Goal: Transaction & Acquisition: Subscribe to service/newsletter

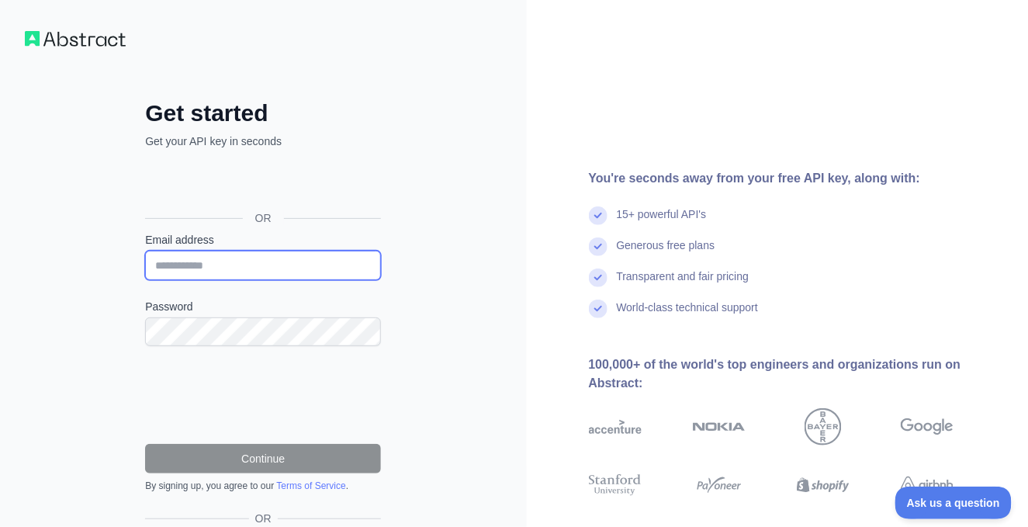
click at [225, 270] on input "Email address" at bounding box center [263, 264] width 236 height 29
click at [99, 280] on div "Get started Get your API key in seconds OR Email address Password Continue By s…" at bounding box center [263, 318] width 527 height 636
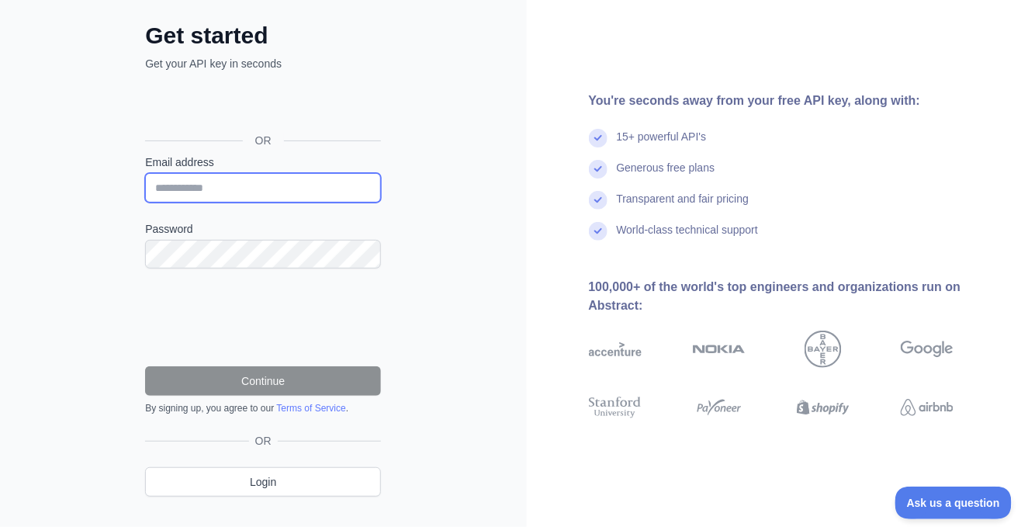
click at [206, 192] on input "Email address" at bounding box center [263, 187] width 236 height 29
type input "**********"
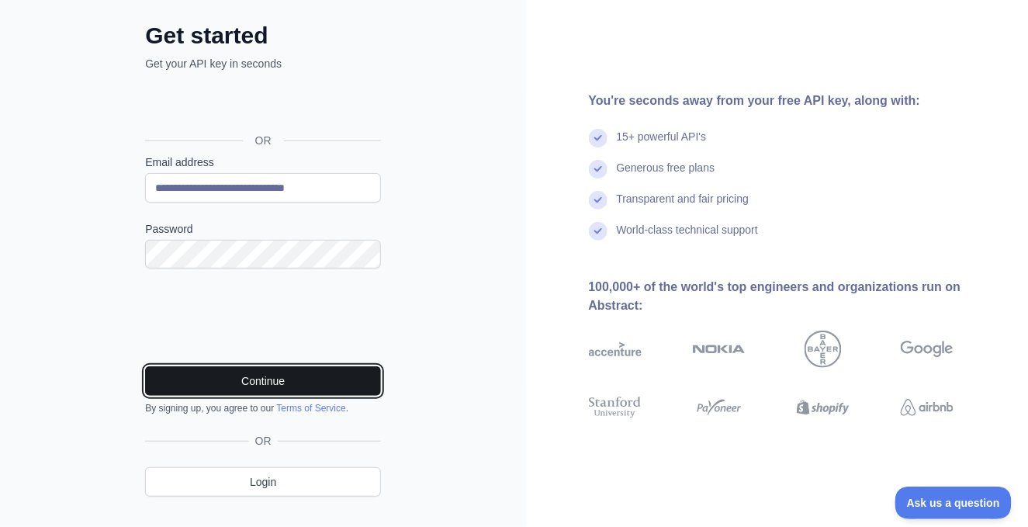
click at [241, 380] on button "Continue" at bounding box center [263, 380] width 236 height 29
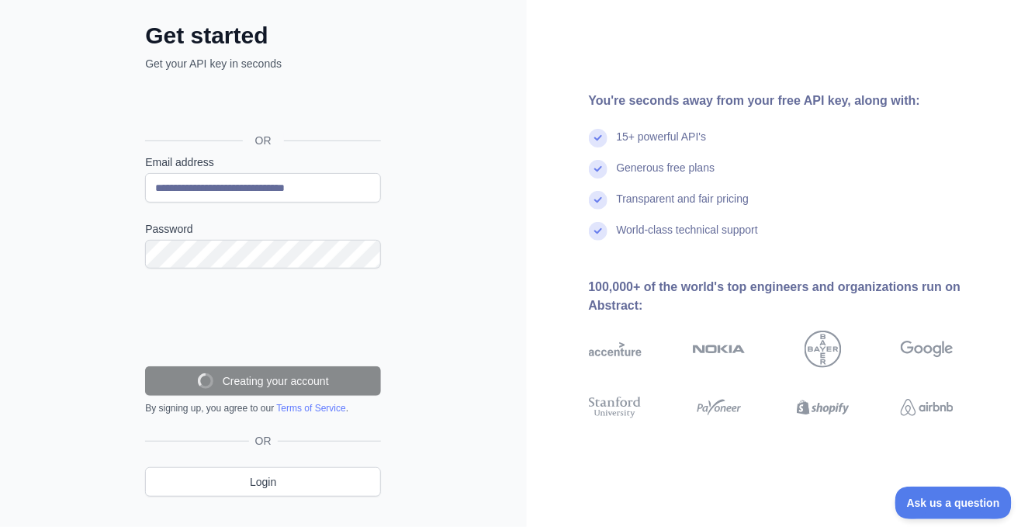
scroll to position [57, 0]
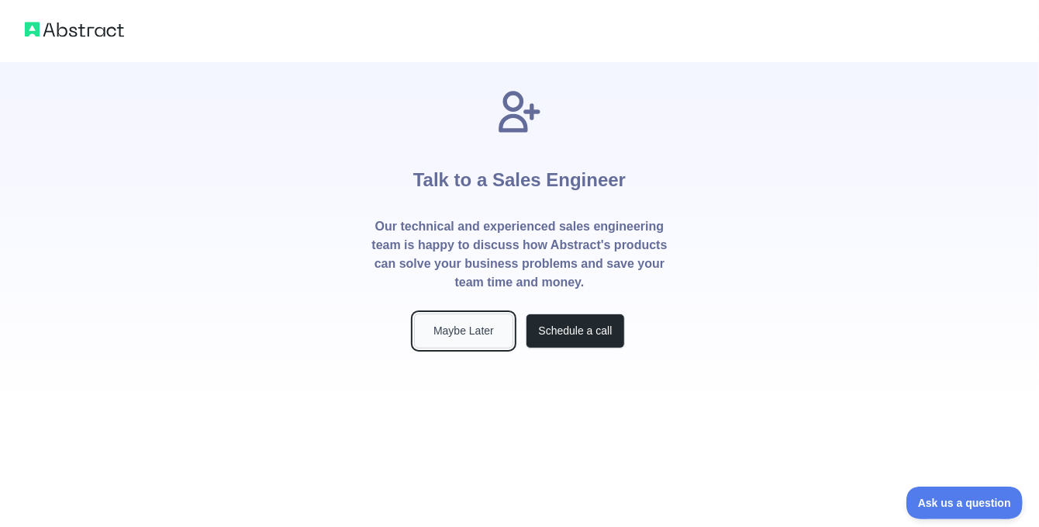
click at [473, 333] on button "Maybe Later" at bounding box center [463, 330] width 99 height 35
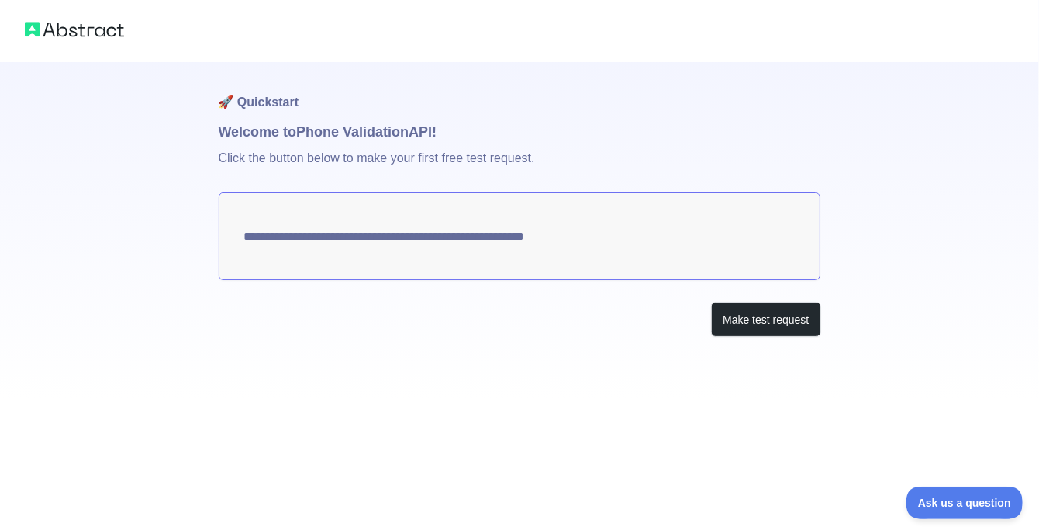
click at [574, 242] on textarea "**********" at bounding box center [520, 236] width 603 height 88
click at [717, 314] on button "Make test request" at bounding box center [765, 319] width 109 height 35
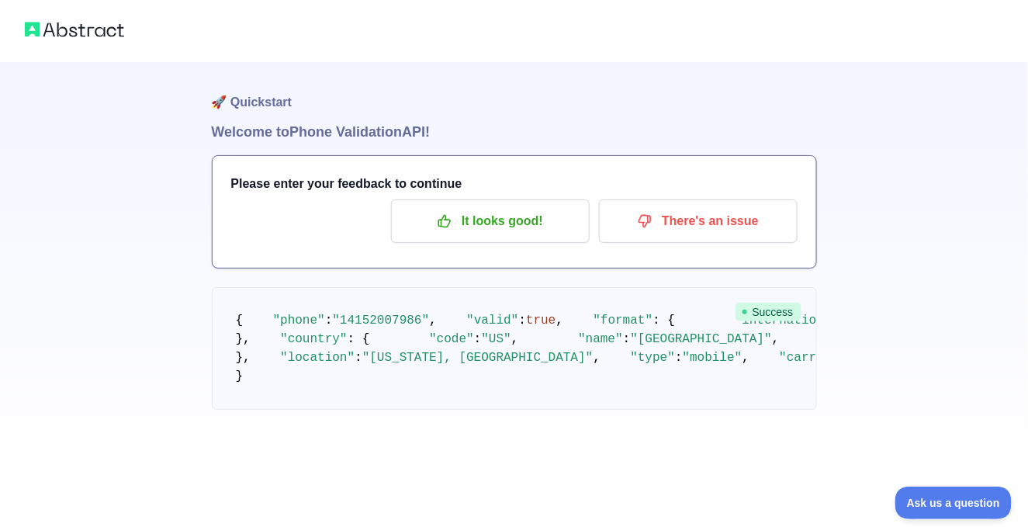
scroll to position [89, 0]
click at [487, 199] on button "It looks good!" at bounding box center [490, 220] width 199 height 43
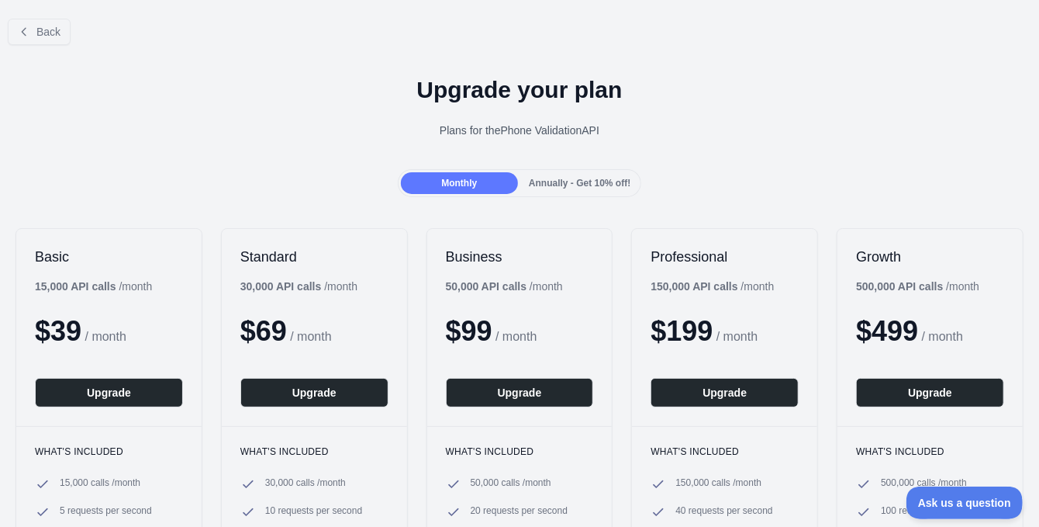
click at [578, 182] on span "Annually - Get 10% off!" at bounding box center [580, 183] width 102 height 11
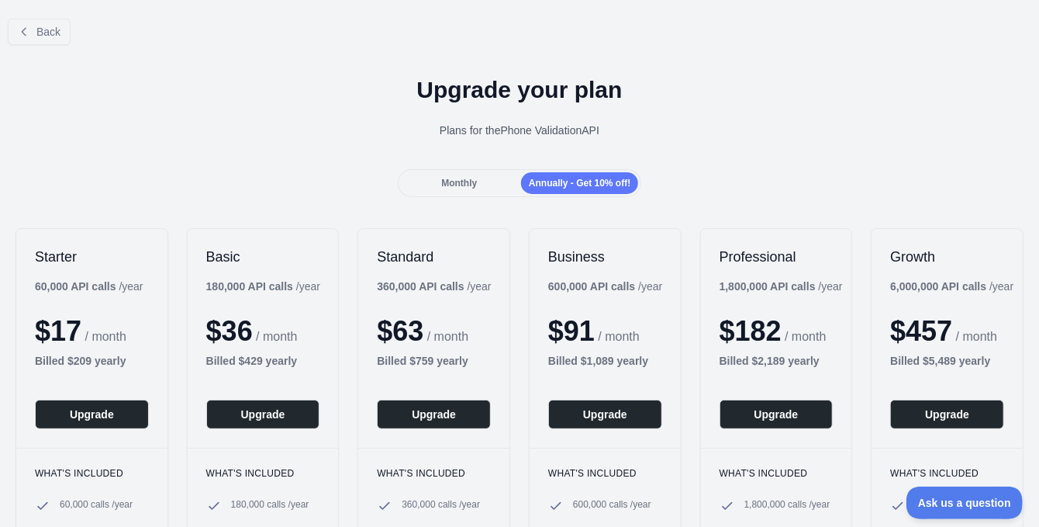
click at [340, 169] on div "Monthly Annually - Get 10% off!" at bounding box center [519, 183] width 1039 height 28
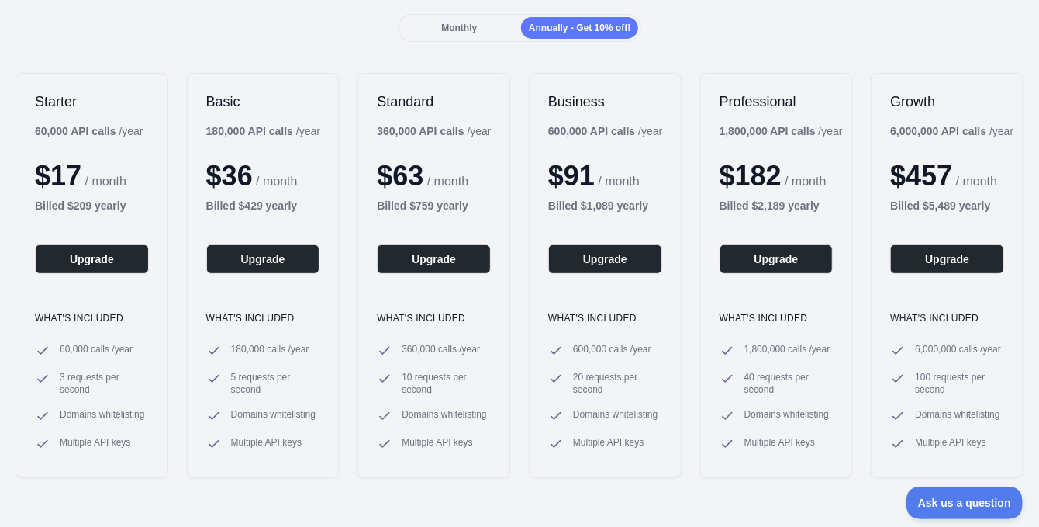
scroll to position [78, 0]
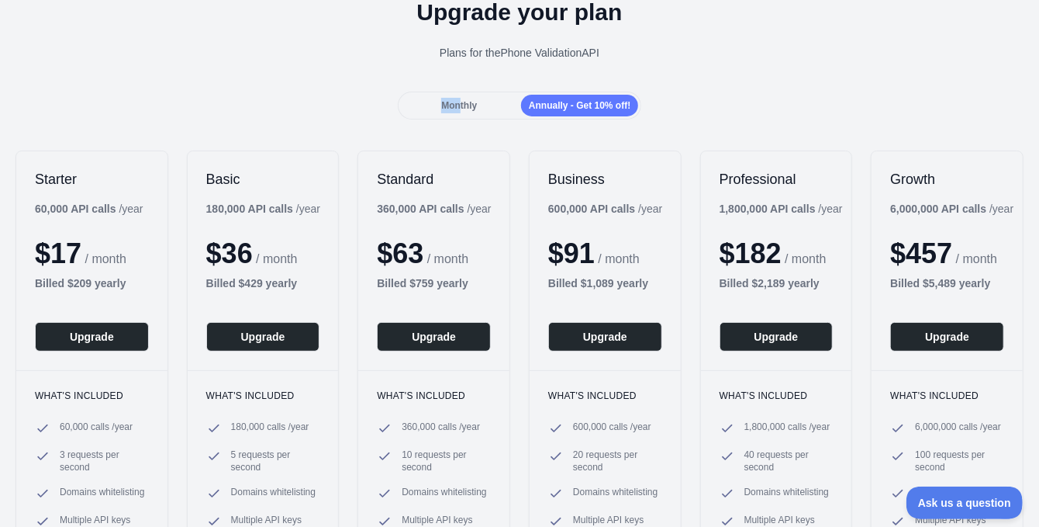
drag, startPoint x: 458, startPoint y: 109, endPoint x: 326, endPoint y: 103, distance: 131.2
click at [326, 103] on div "Monthly Annually - Get 10% off!" at bounding box center [519, 106] width 1039 height 28
drag, startPoint x: 326, startPoint y: 103, endPoint x: 250, endPoint y: 98, distance: 76.1
click at [250, 98] on div "Monthly Annually - Get 10% off!" at bounding box center [519, 106] width 1039 height 28
click at [252, 101] on div "Monthly Annually - Get 10% off!" at bounding box center [519, 106] width 1039 height 28
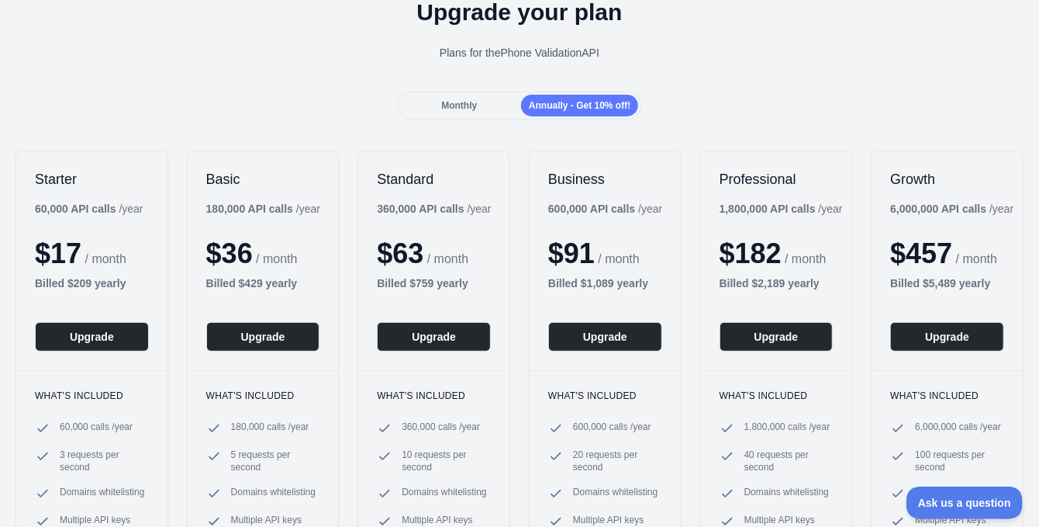
click at [458, 109] on span "Monthly" at bounding box center [459, 105] width 36 height 11
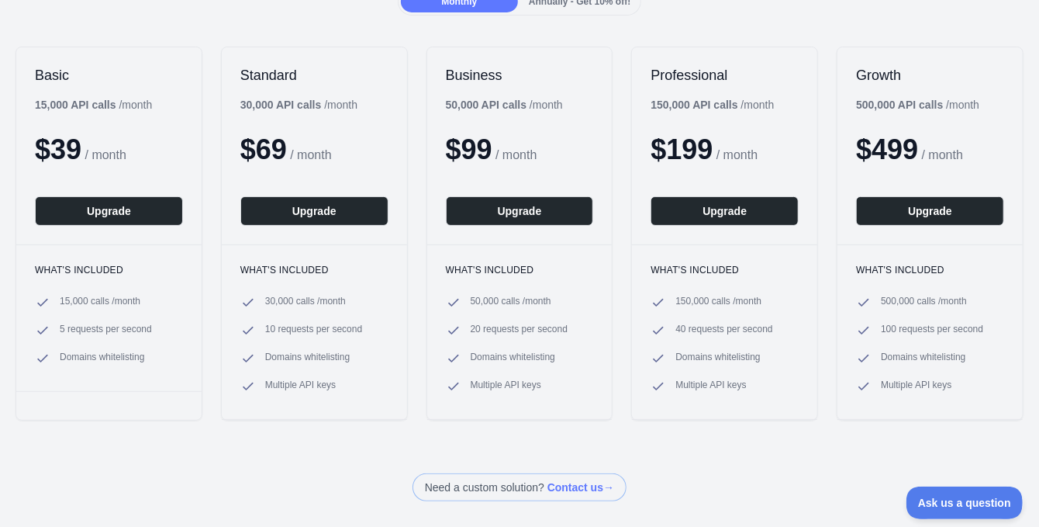
scroll to position [0, 0]
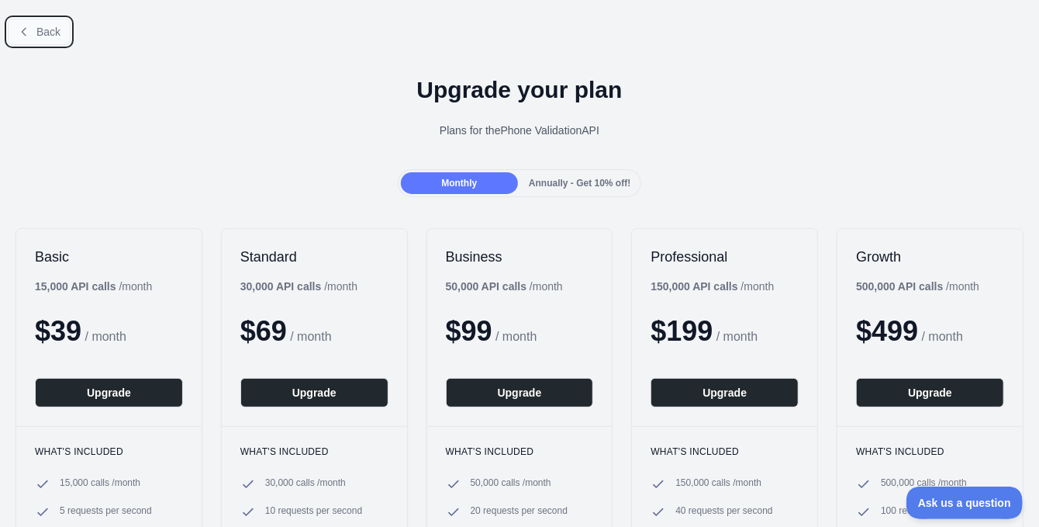
click at [49, 37] on span "Back" at bounding box center [48, 32] width 24 height 12
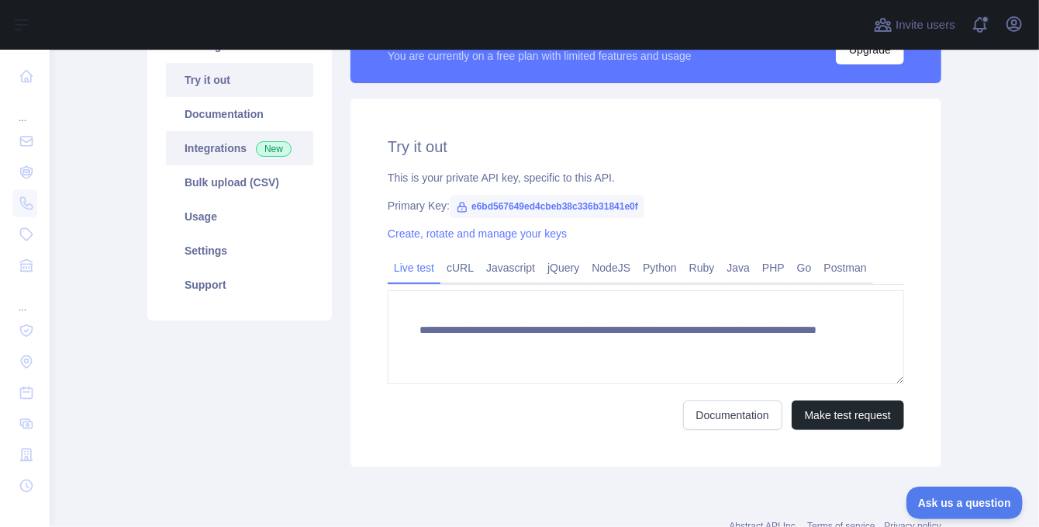
scroll to position [155, 0]
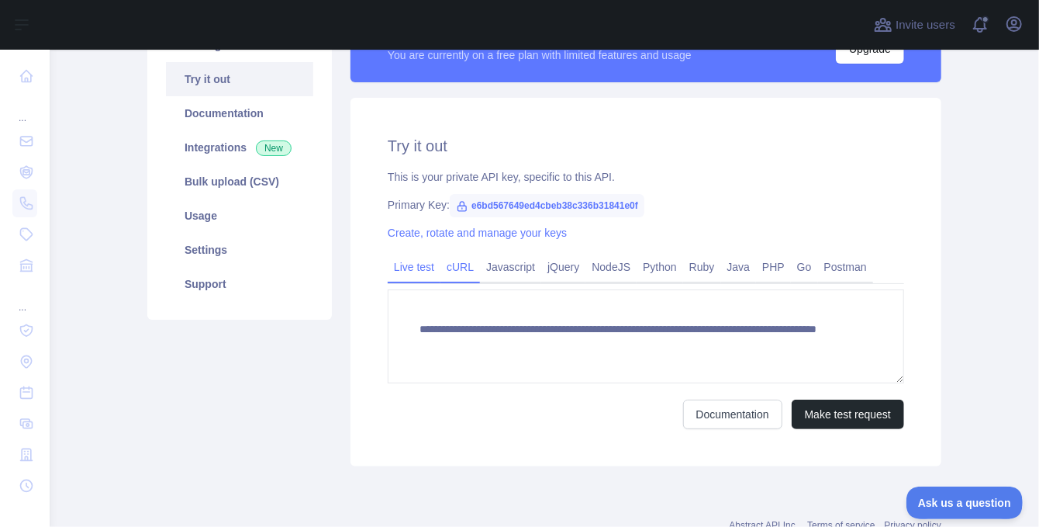
click at [456, 276] on link "cURL" at bounding box center [460, 266] width 40 height 25
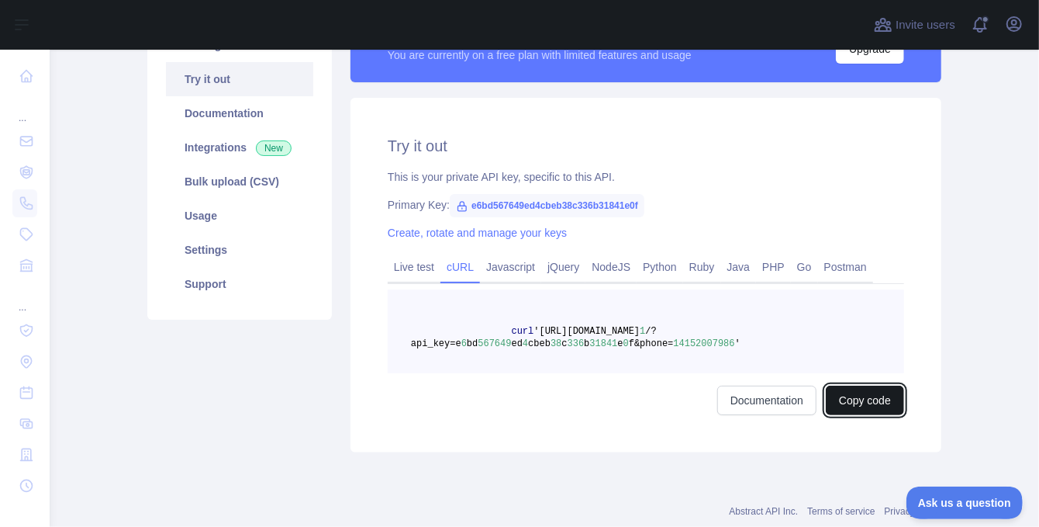
click at [851, 396] on button "Copy code" at bounding box center [865, 399] width 78 height 29
